Goal: Check status: Check status

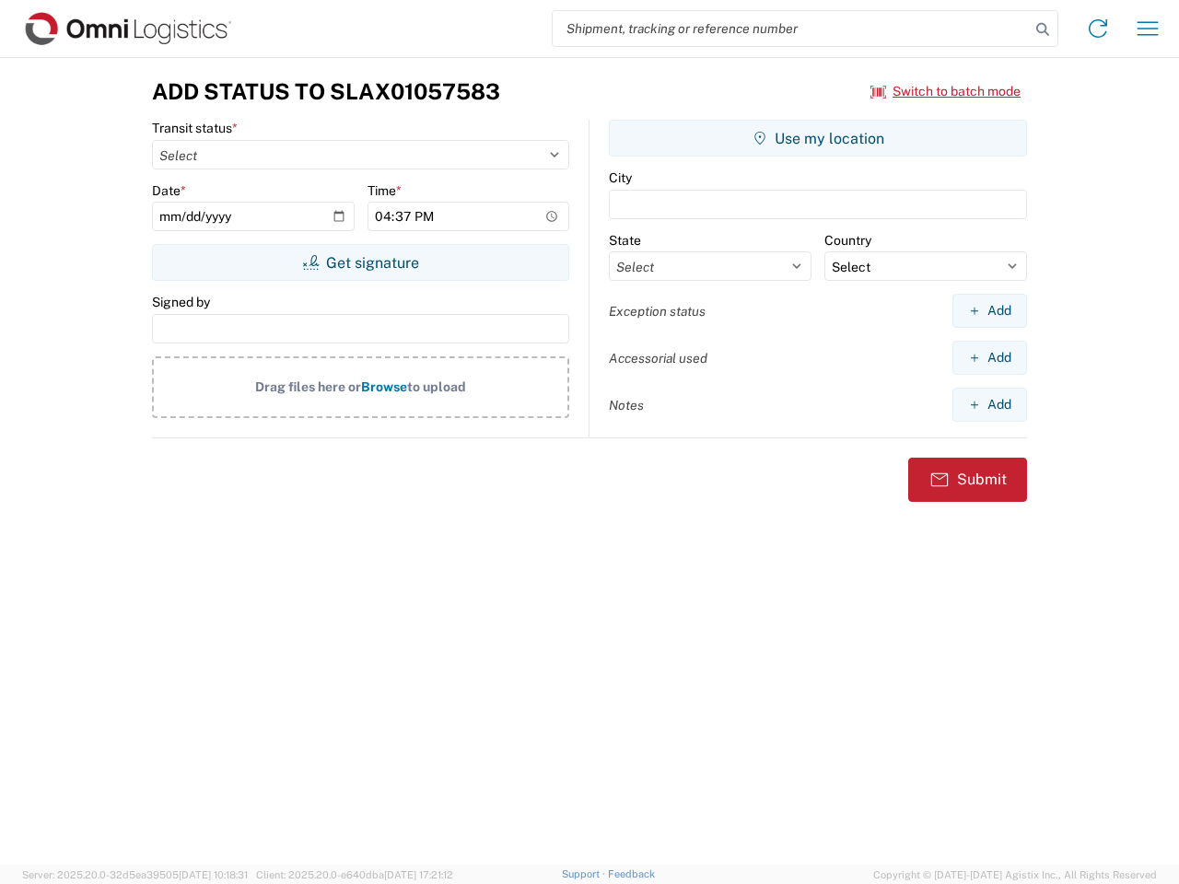
click at [791, 29] on input "search" at bounding box center [791, 28] width 477 height 35
click at [1042, 29] on icon at bounding box center [1043, 30] width 26 height 26
click at [1098, 29] on icon at bounding box center [1097, 28] width 29 height 29
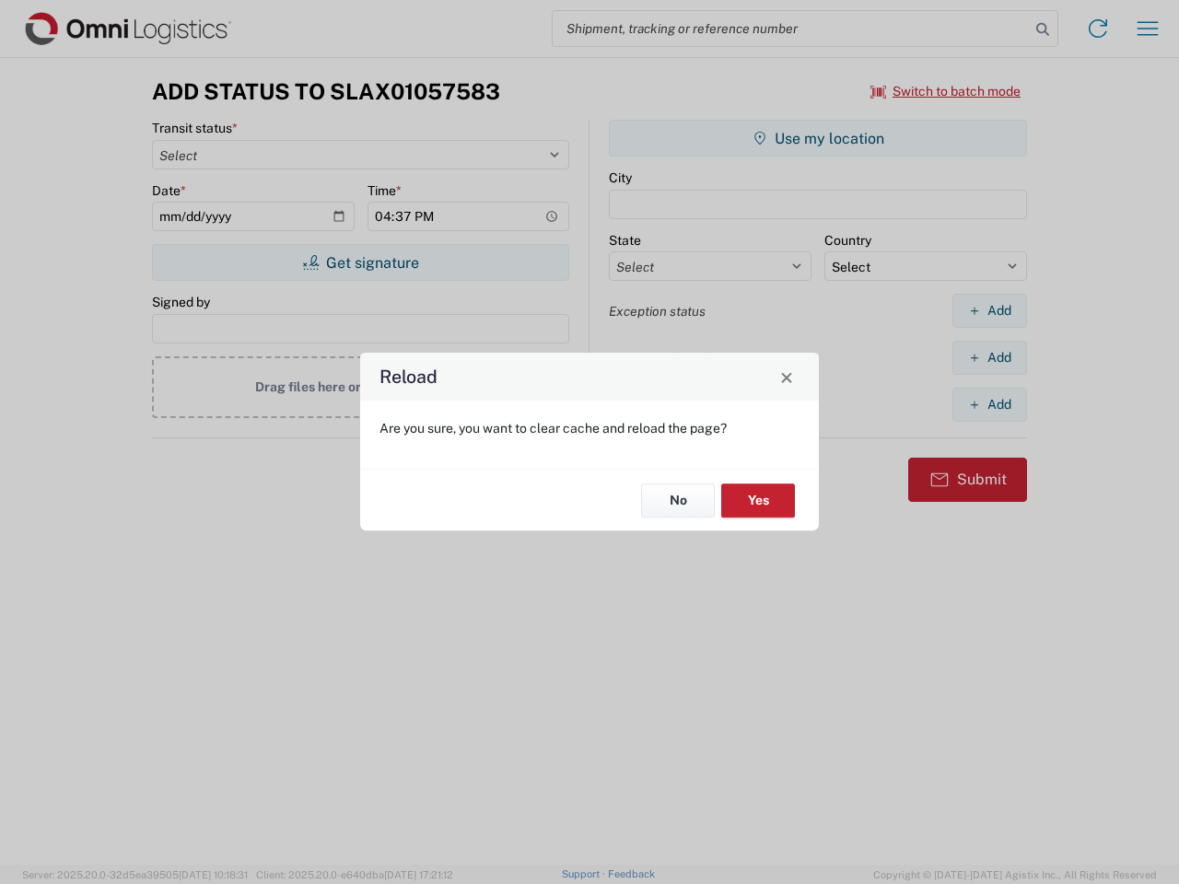
click at [1147, 29] on div "Reload Are you sure, you want to clear cache and reload the page? No Yes" at bounding box center [589, 442] width 1179 height 884
click at [946, 91] on div "Reload Are you sure, you want to clear cache and reload the page? No Yes" at bounding box center [589, 442] width 1179 height 884
click at [360, 262] on div "Reload Are you sure, you want to clear cache and reload the page? No Yes" at bounding box center [589, 442] width 1179 height 884
click at [818, 138] on div "Reload Are you sure, you want to clear cache and reload the page? No Yes" at bounding box center [589, 442] width 1179 height 884
click at [989, 310] on div "Reload Are you sure, you want to clear cache and reload the page? No Yes" at bounding box center [589, 442] width 1179 height 884
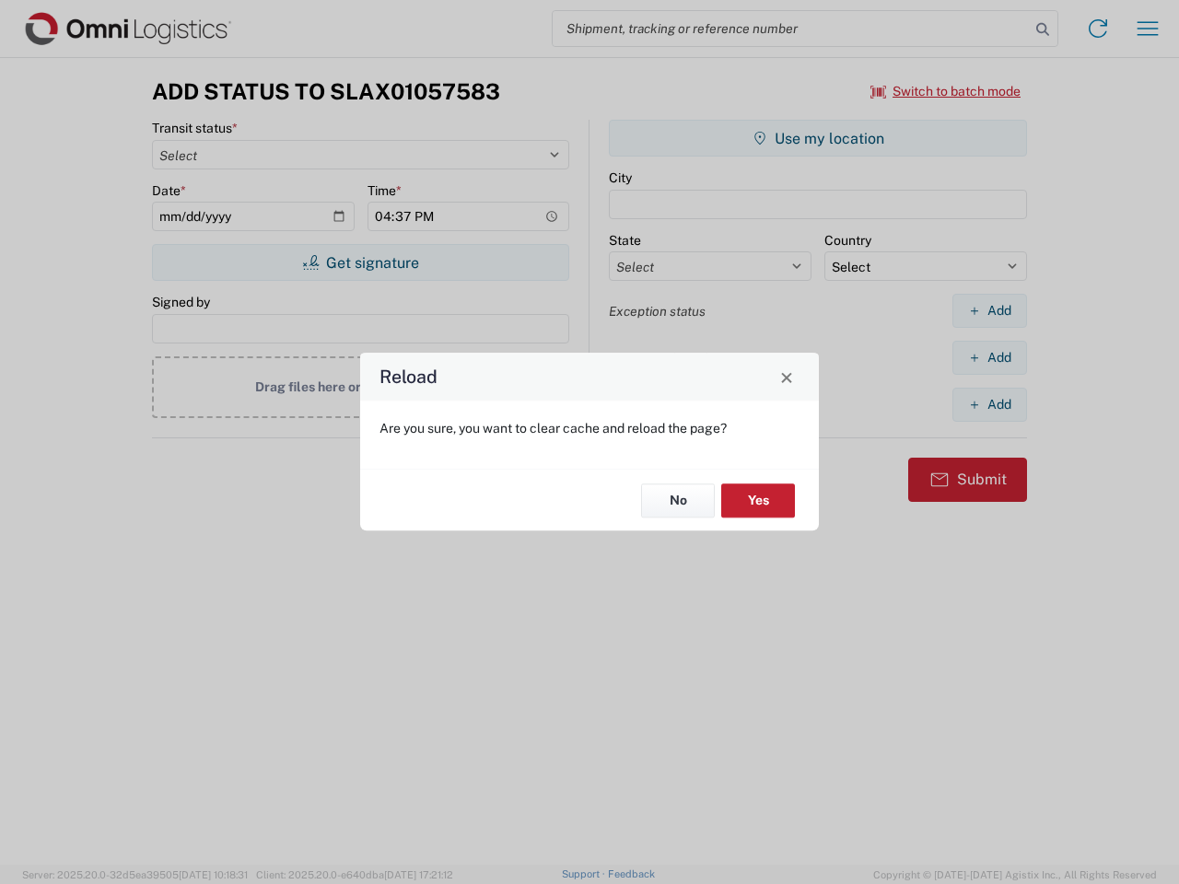
click at [989, 357] on div "Reload Are you sure, you want to clear cache and reload the page? No Yes" at bounding box center [589, 442] width 1179 height 884
click at [989, 404] on div "Reload Are you sure, you want to clear cache and reload the page? No Yes" at bounding box center [589, 442] width 1179 height 884
